Goal: Transaction & Acquisition: Purchase product/service

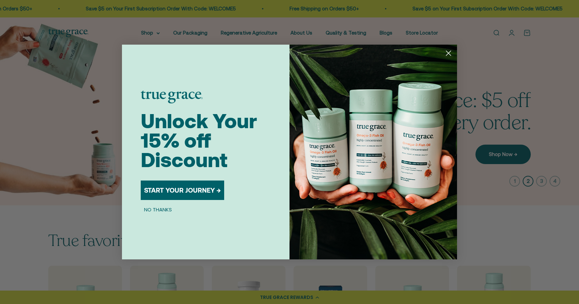
click at [451, 51] on circle "Close dialog" at bounding box center [448, 53] width 11 height 11
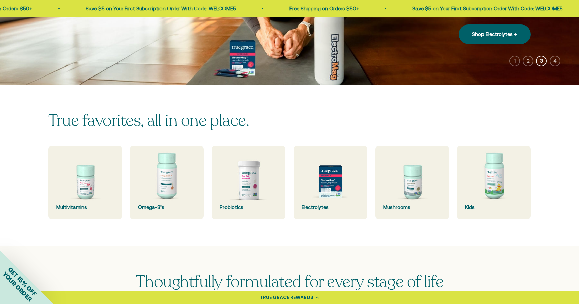
scroll to position [122, 0]
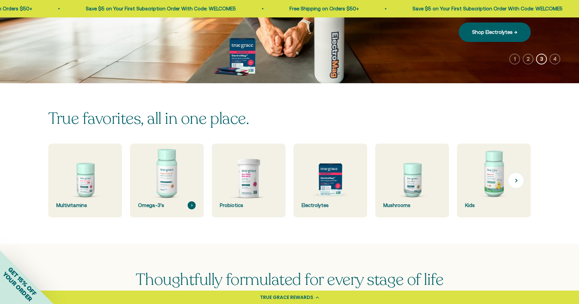
click at [156, 169] on img at bounding box center [167, 180] width 78 height 78
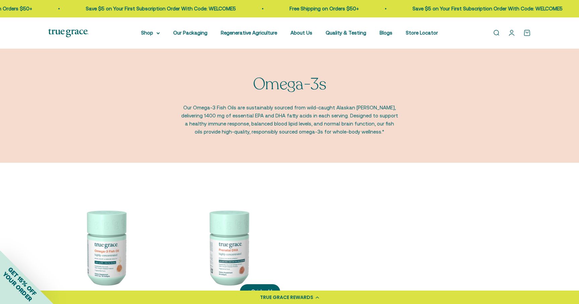
click at [247, 220] on img at bounding box center [228, 246] width 115 height 115
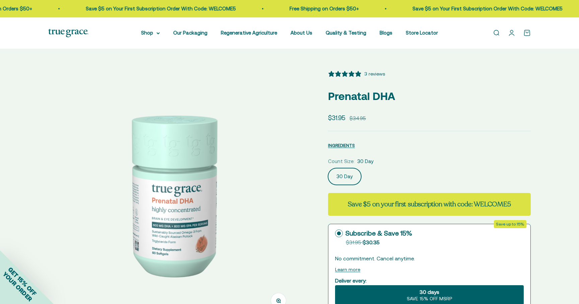
select select "3"
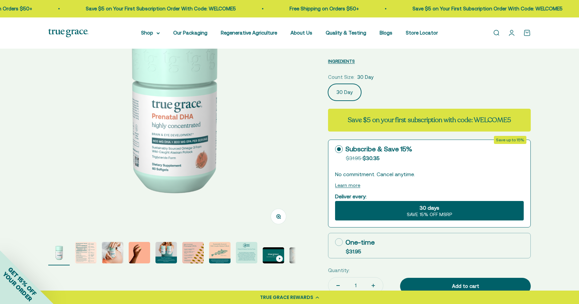
scroll to position [87, 0]
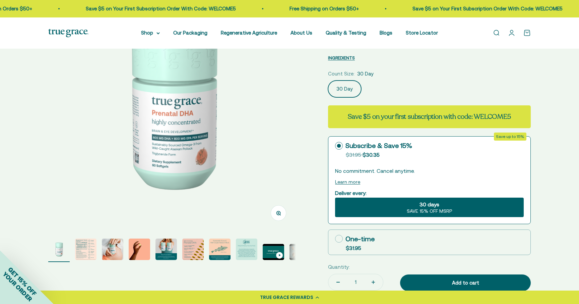
click at [79, 247] on img "Go to item 2" at bounding box center [85, 248] width 21 height 21
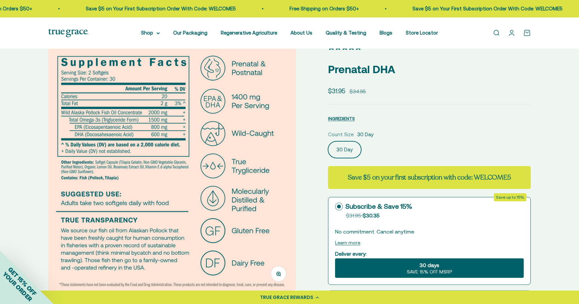
scroll to position [23, 0]
